Goal: Information Seeking & Learning: Learn about a topic

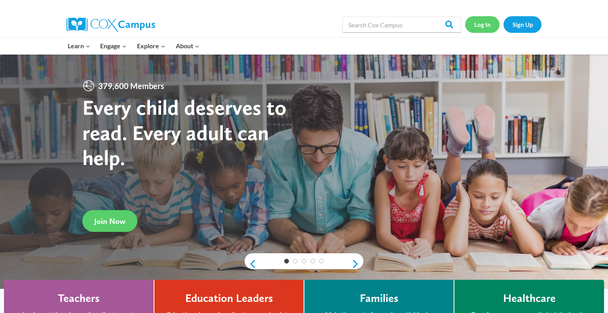
click at [480, 25] on link "Log In" at bounding box center [482, 24] width 34 height 16
click at [379, 22] on input "Search in [URL][DOMAIN_NAME]" at bounding box center [402, 25] width 119 height 16
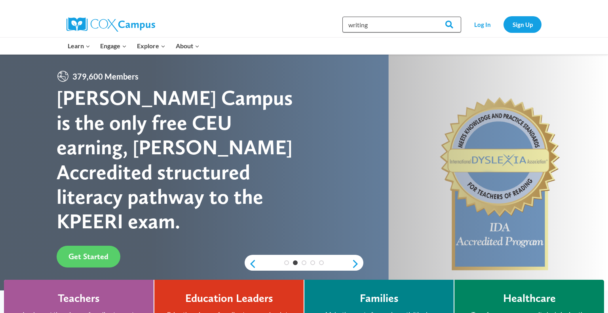
type input "writing"
click at [430, 17] on input "Search" at bounding box center [445, 25] width 31 height 16
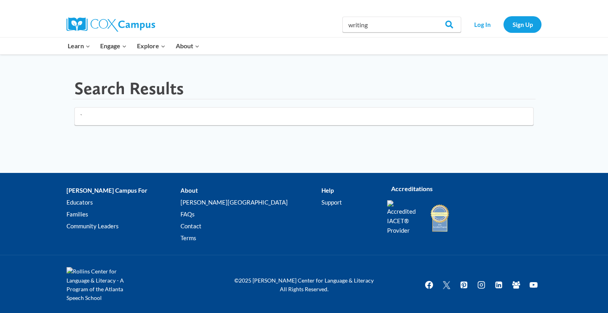
type input "`"
click at [608, 228] on div "[PERSON_NAME] Campus For Educators Families Community Leaders About [PERSON_NAM…" at bounding box center [304, 214] width 608 height 82
